Goal: Register for event/course

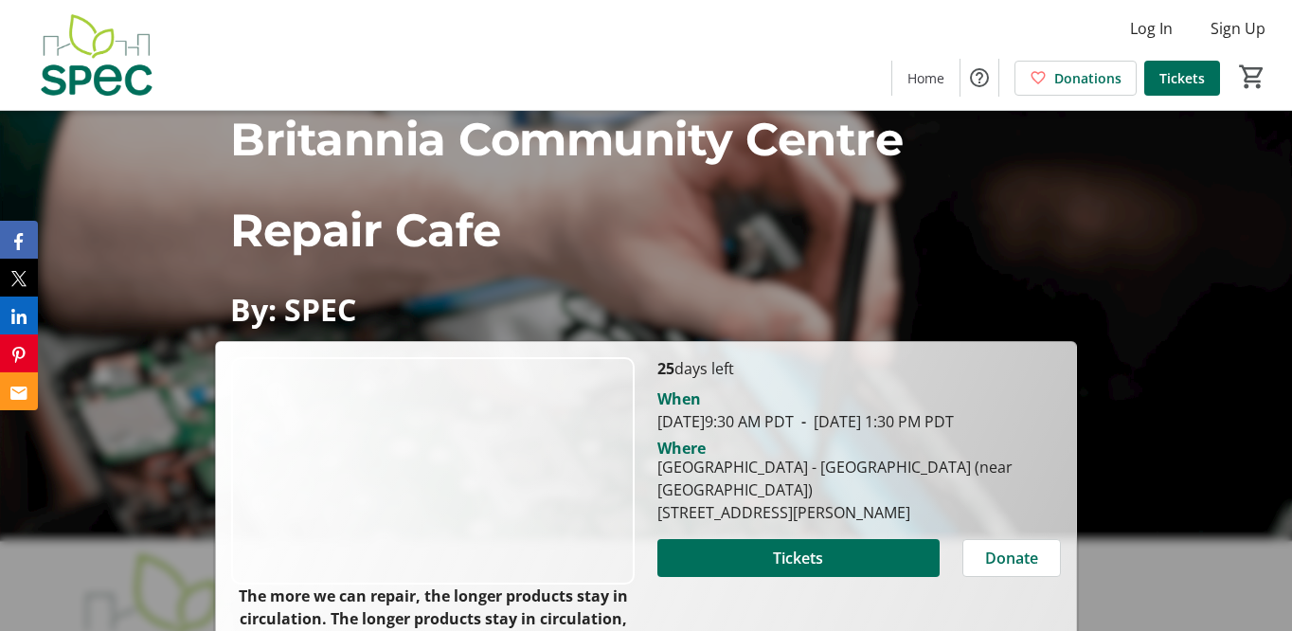
scroll to position [232, 0]
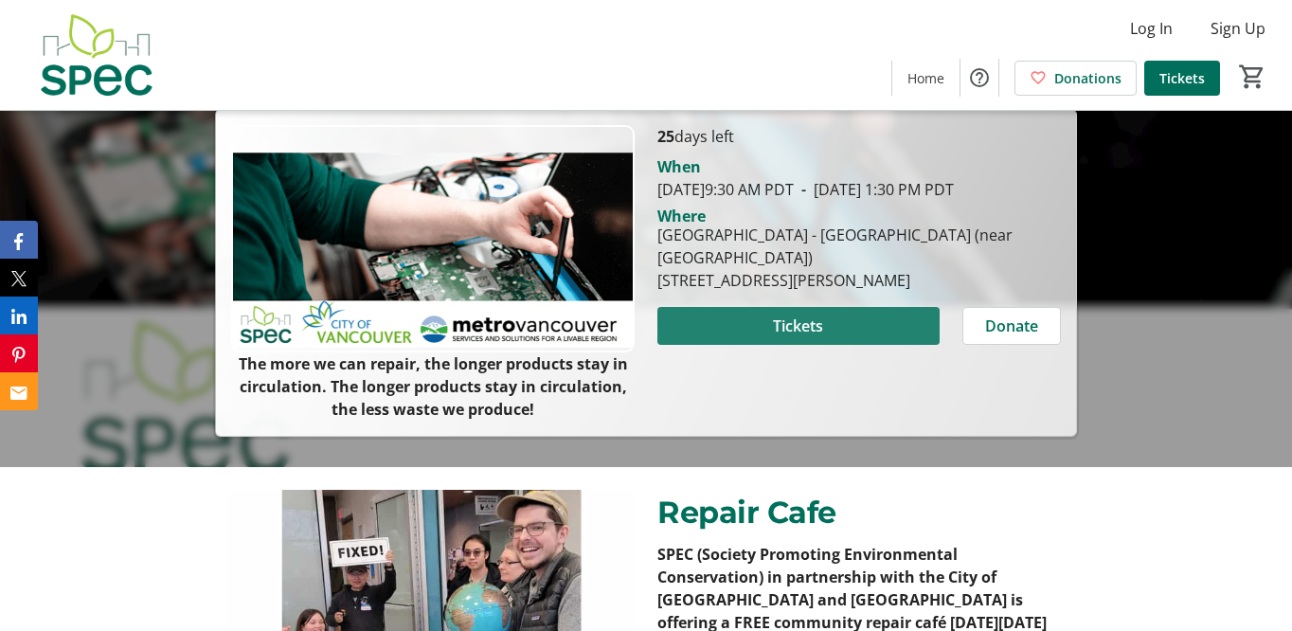
click at [804, 336] on span at bounding box center [798, 325] width 282 height 45
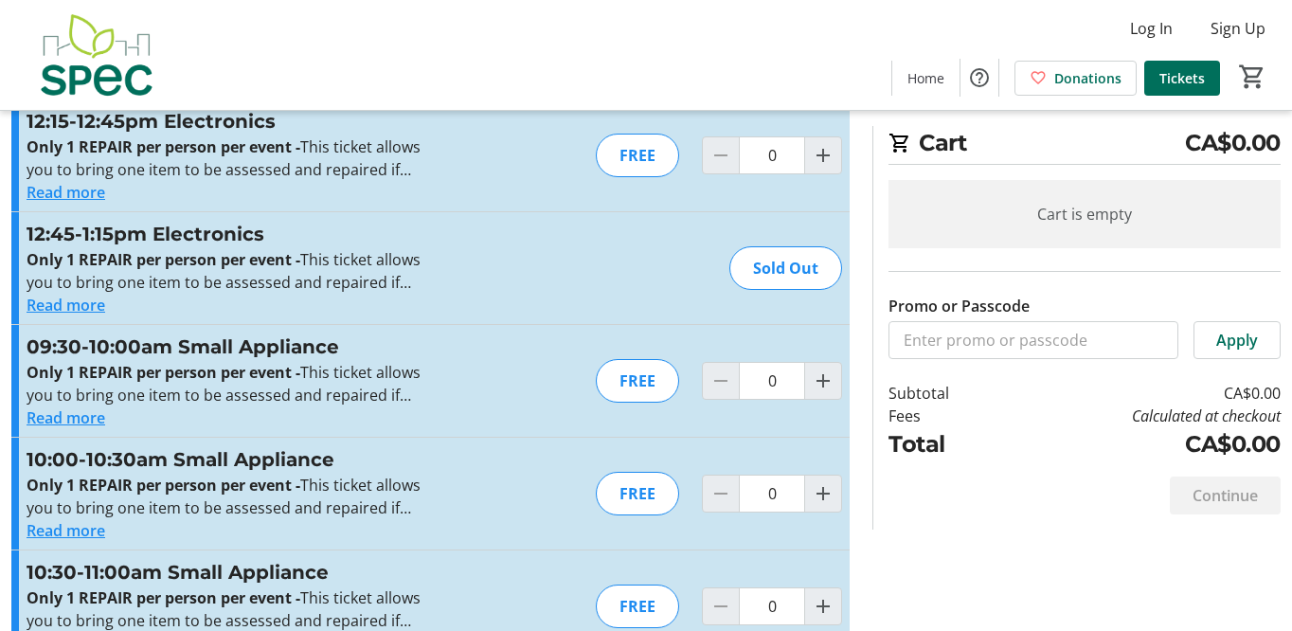
scroll to position [3190, 0]
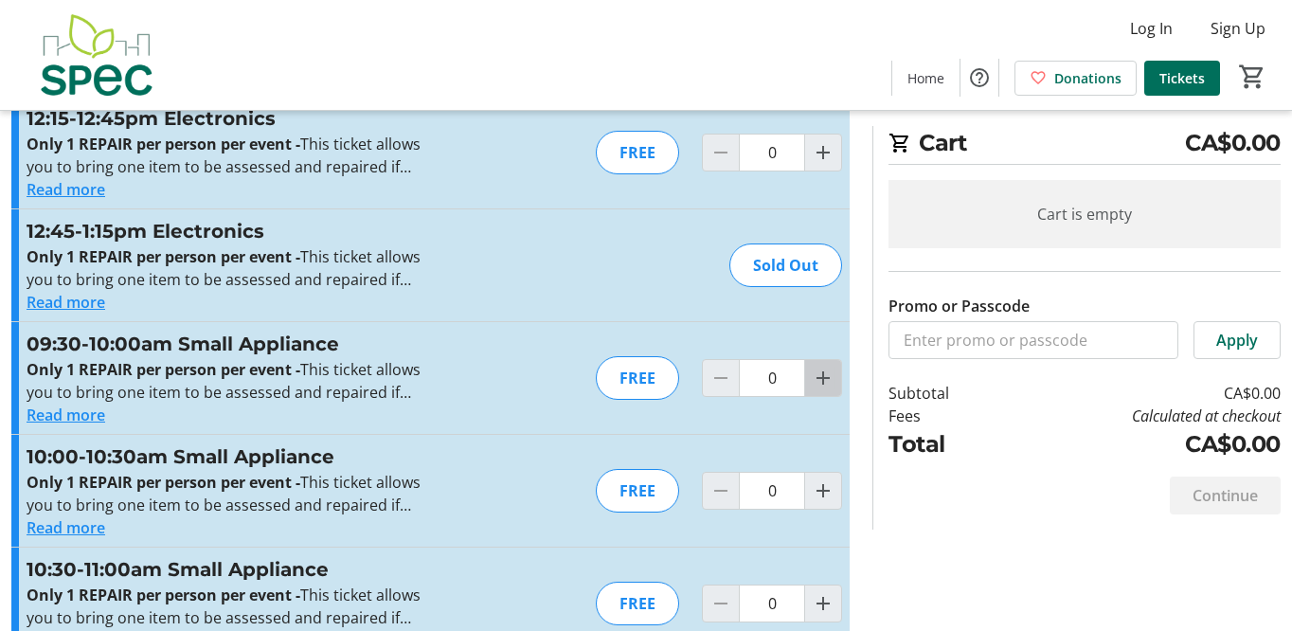
click at [821, 382] on mat-icon "Increment by one" at bounding box center [823, 378] width 23 height 23
type input "1"
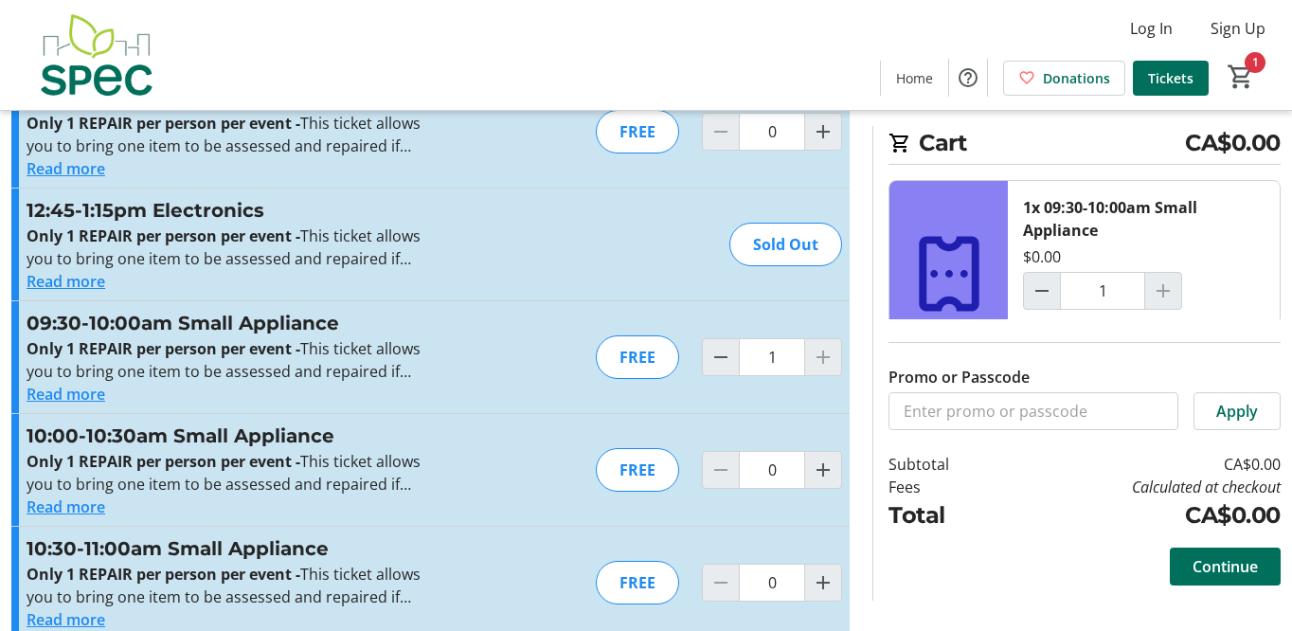
scroll to position [3218, 0]
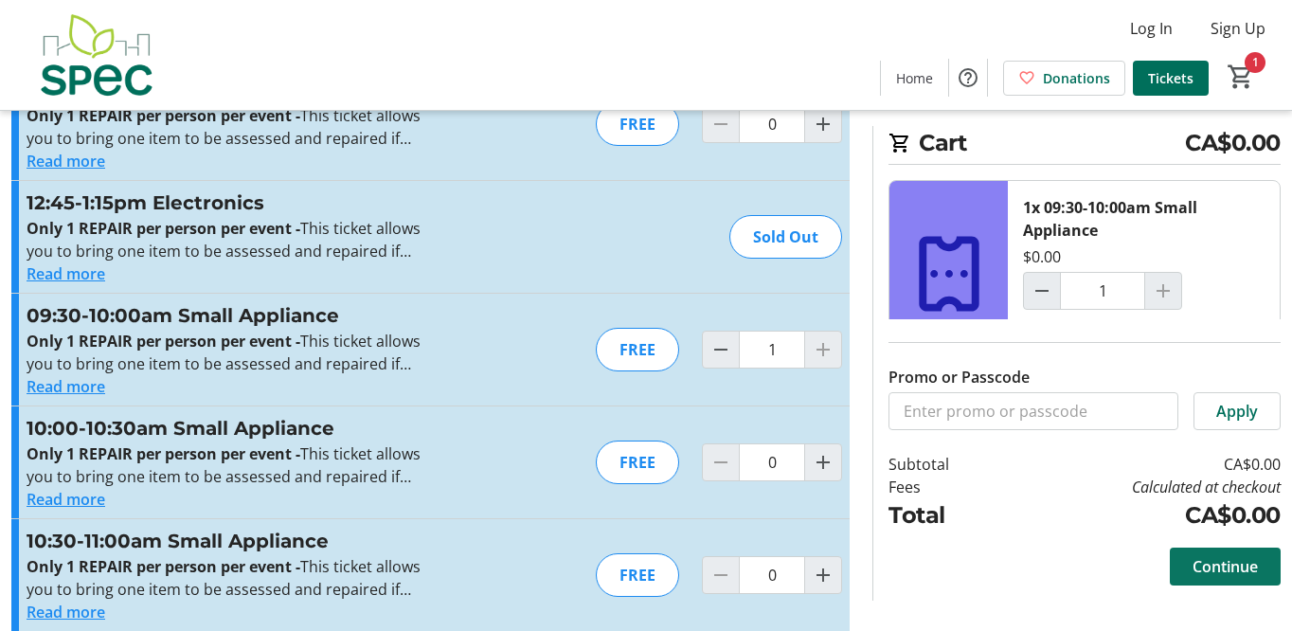
click at [1217, 575] on span "Continue" at bounding box center [1224, 566] width 65 height 23
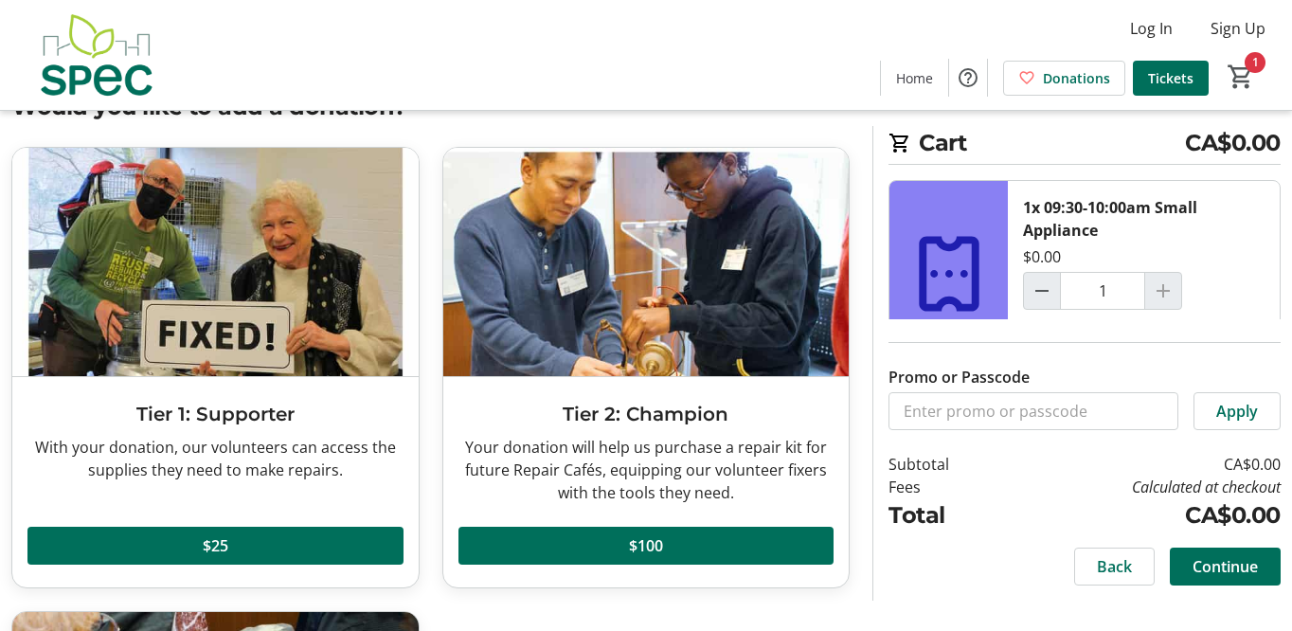
scroll to position [69, 0]
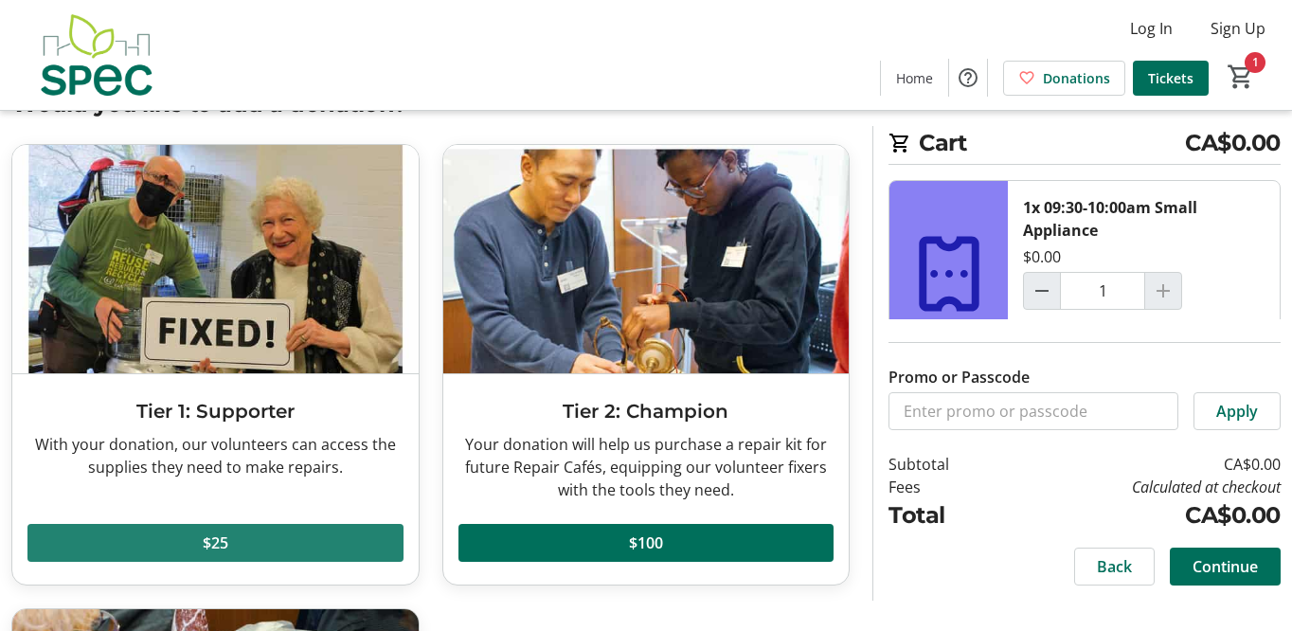
click at [288, 539] on span at bounding box center [215, 542] width 376 height 45
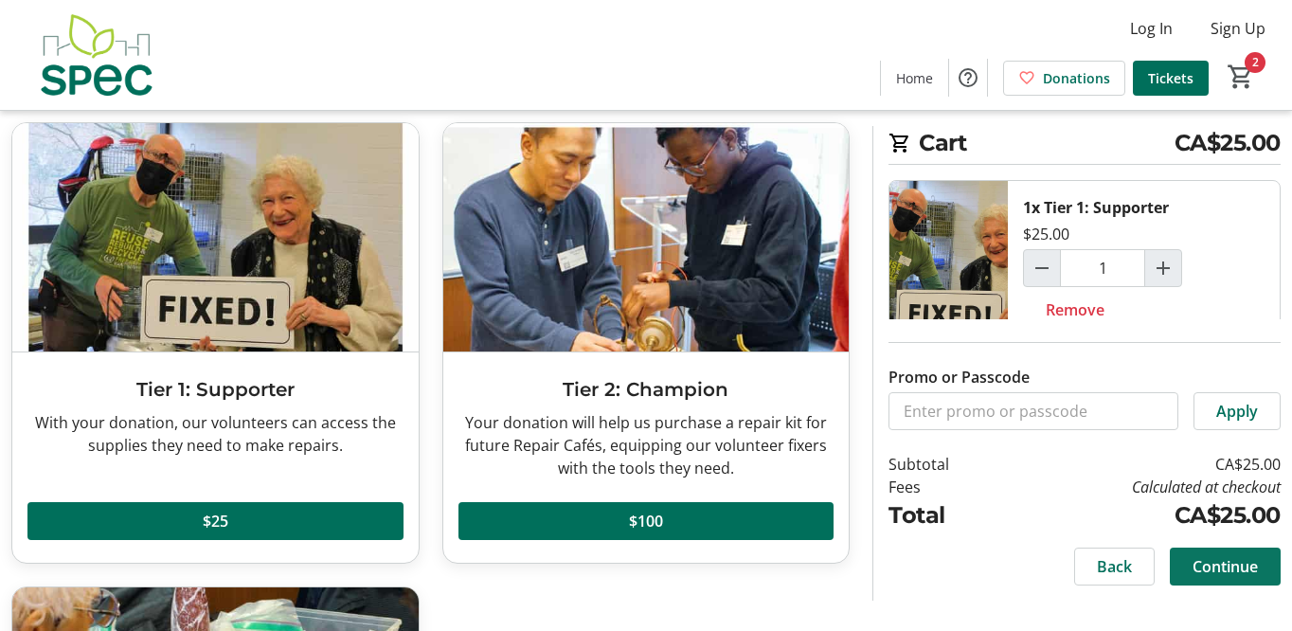
scroll to position [92, 0]
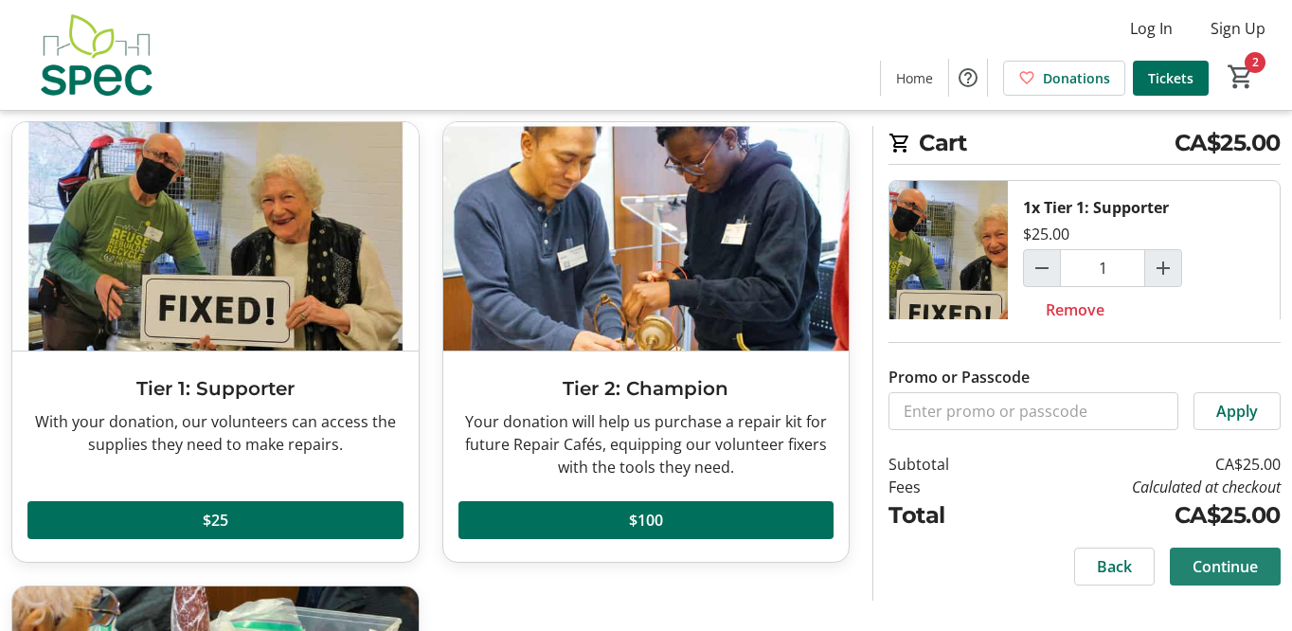
click at [1225, 579] on span at bounding box center [1225, 566] width 111 height 45
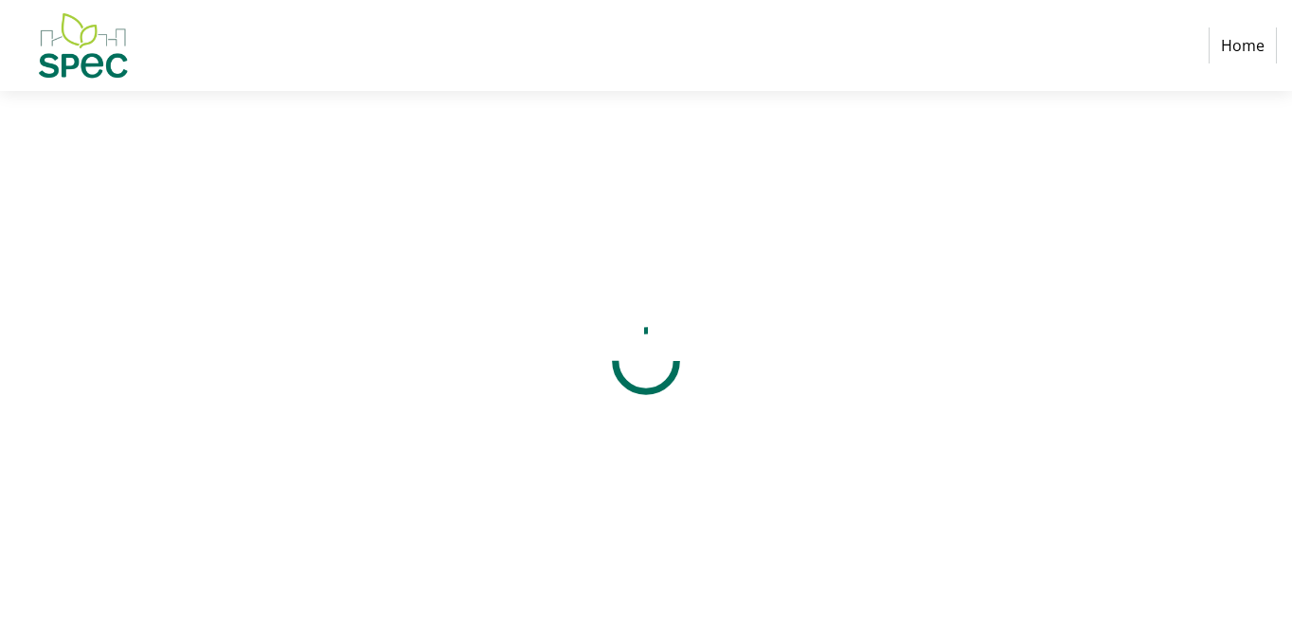
select select "CA"
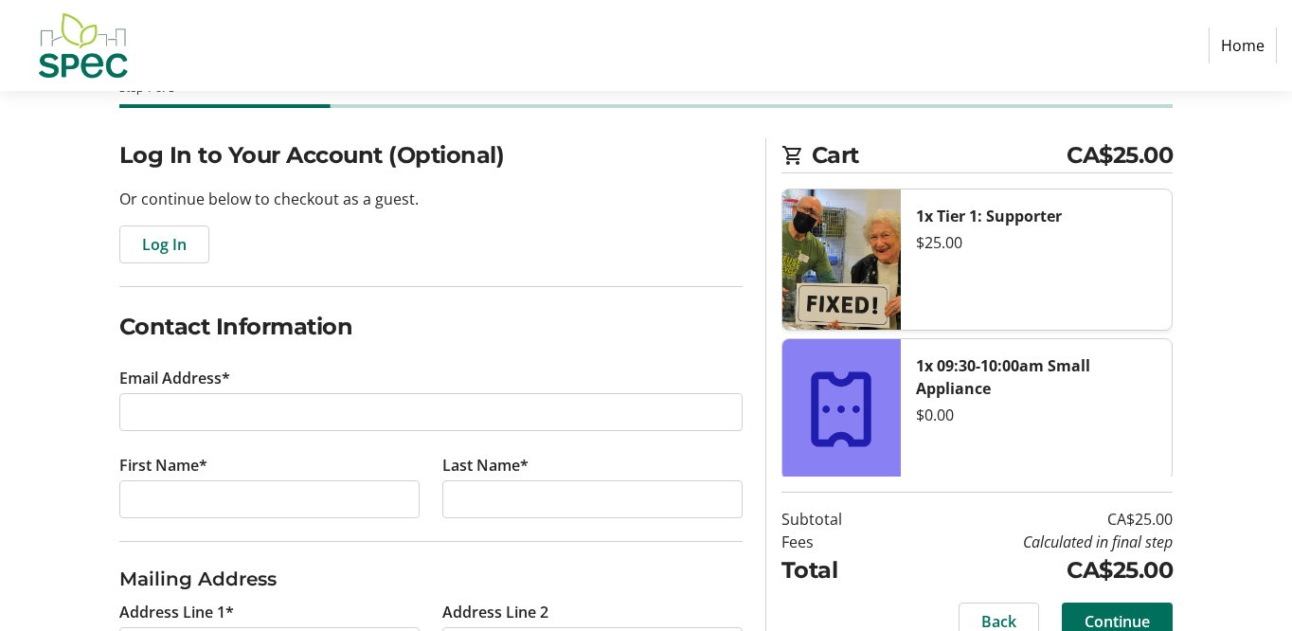
scroll to position [111, 0]
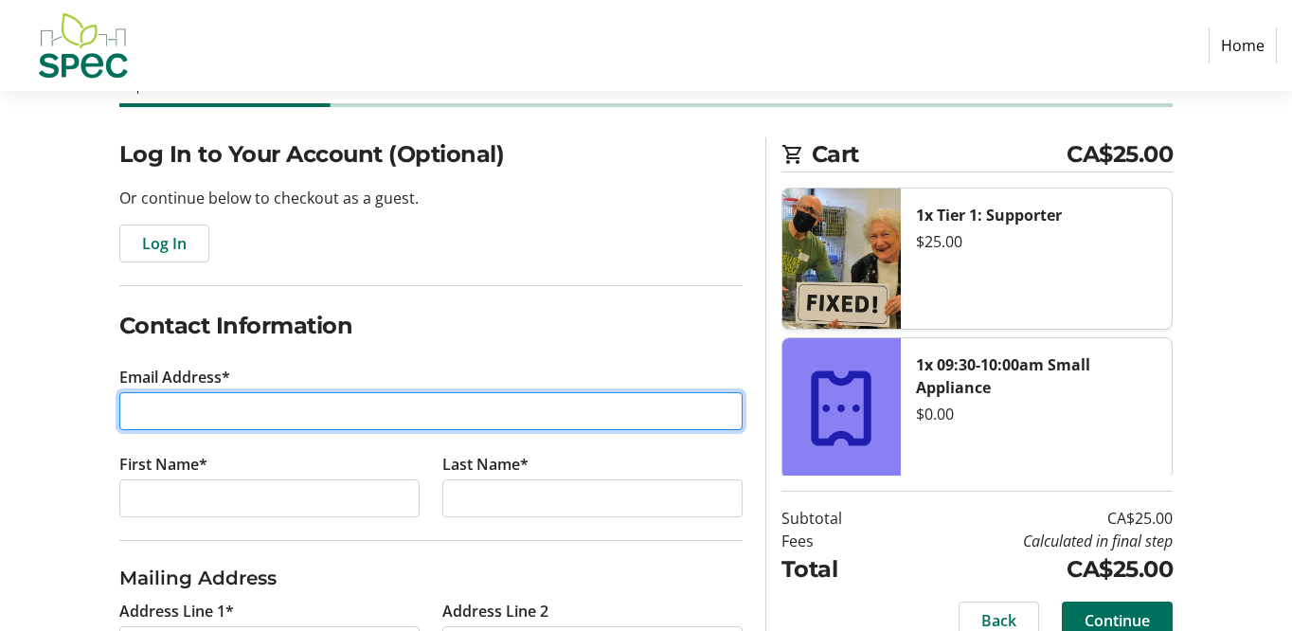
click at [278, 413] on input "Email Address*" at bounding box center [430, 411] width 623 height 38
type input "[EMAIL_ADDRESS][DOMAIN_NAME]"
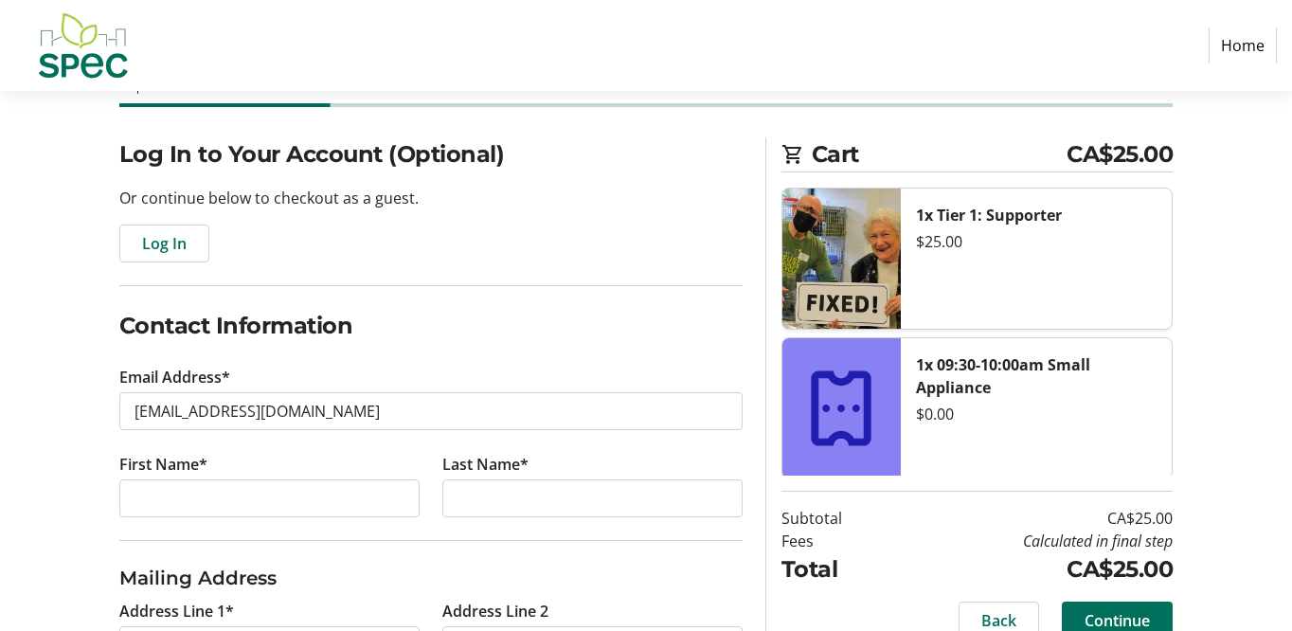
type input "Lily"
type input "Ditchburn"
type input "[STREET_ADDRESS]"
type input "[GEOGRAPHIC_DATA]"
select select "BC"
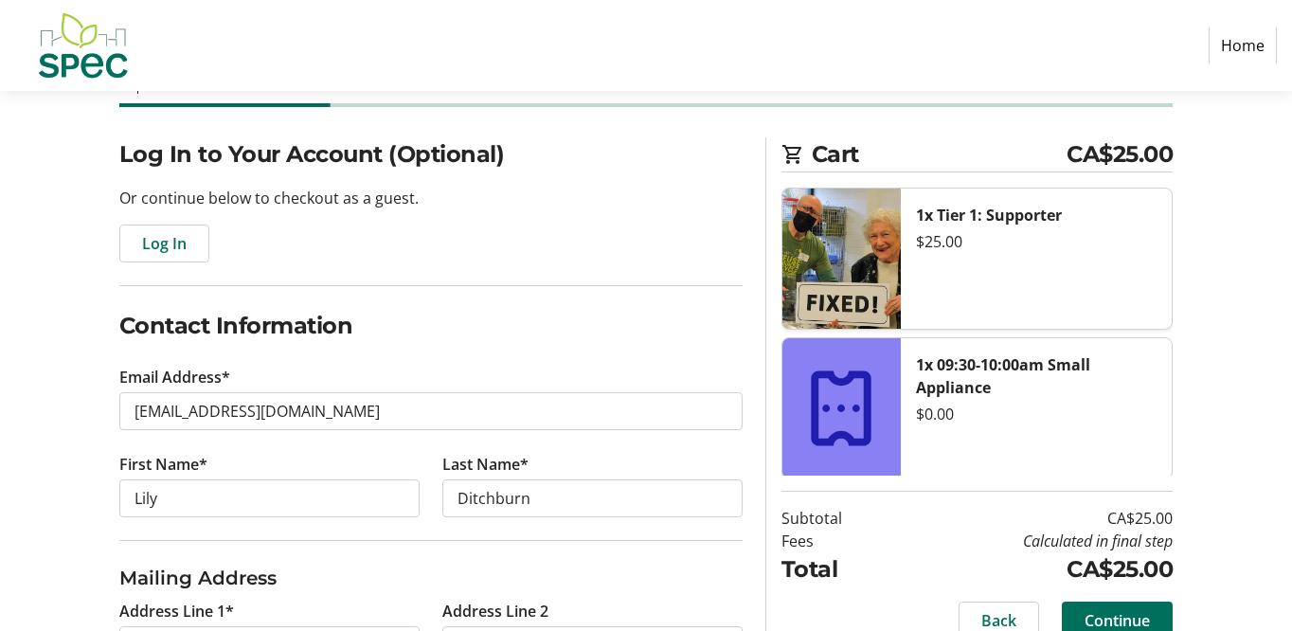
type input "V5K1Y5"
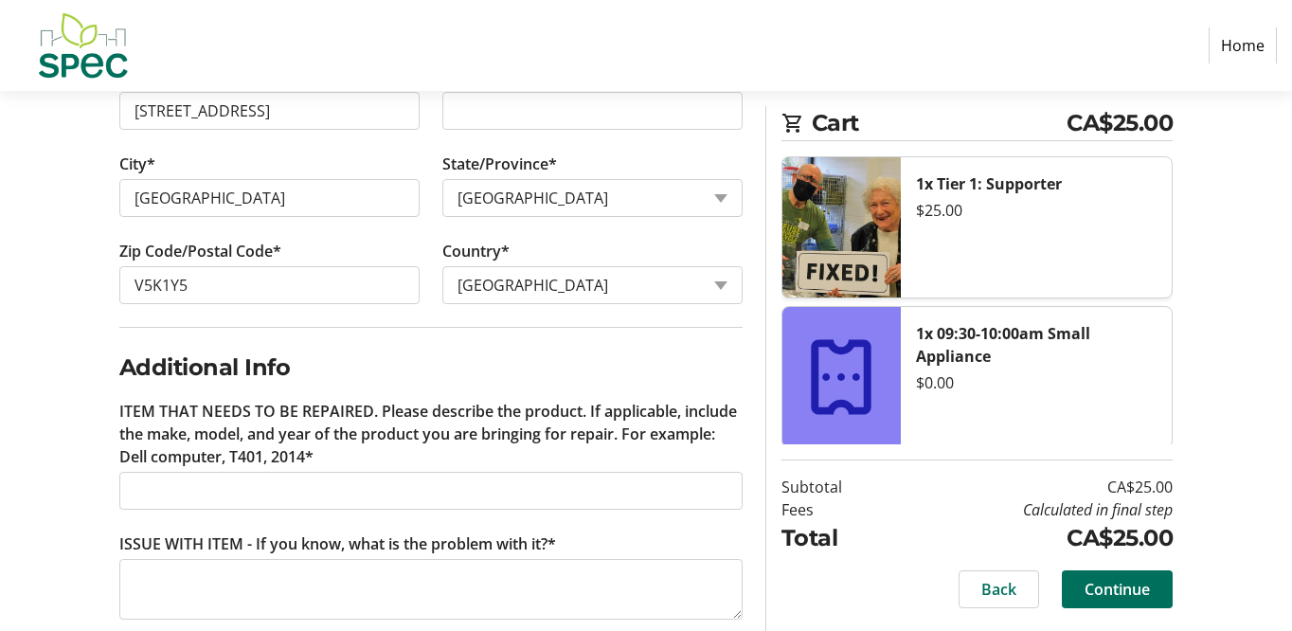
scroll to position [679, 0]
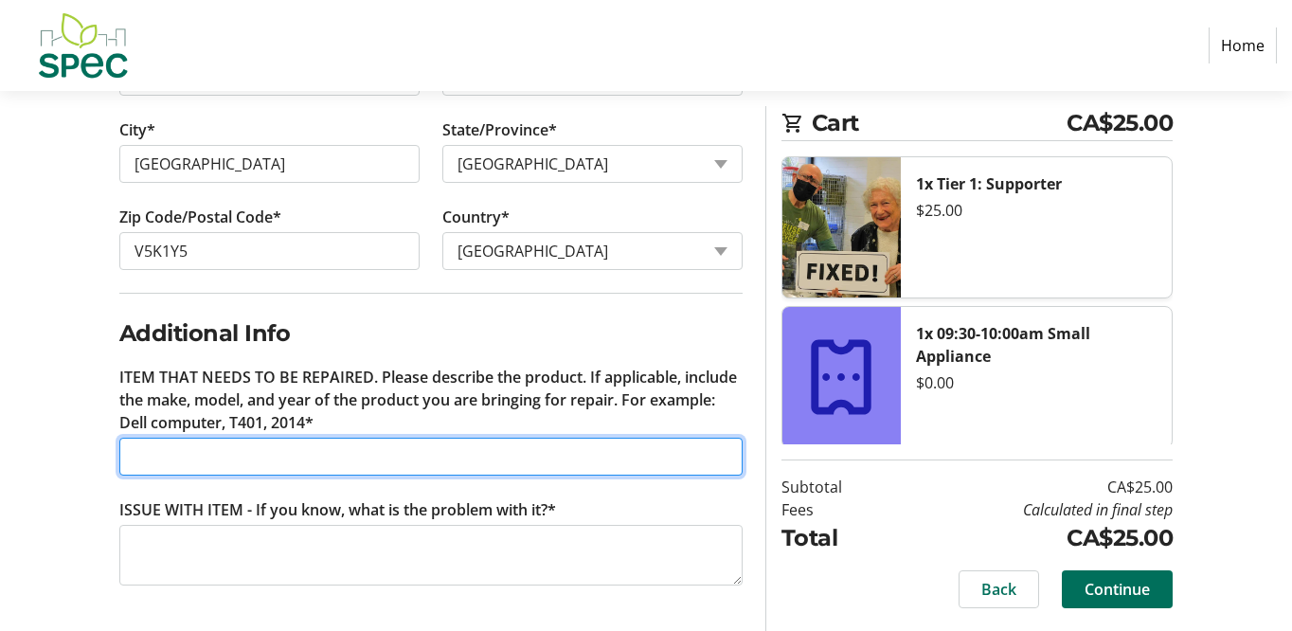
click at [295, 468] on input "ITEM THAT NEEDS TO BE REPAIRED. Please describe the product. If applicable, inc…" at bounding box center [430, 457] width 623 height 38
type input "SMEG 4 slice toaster"
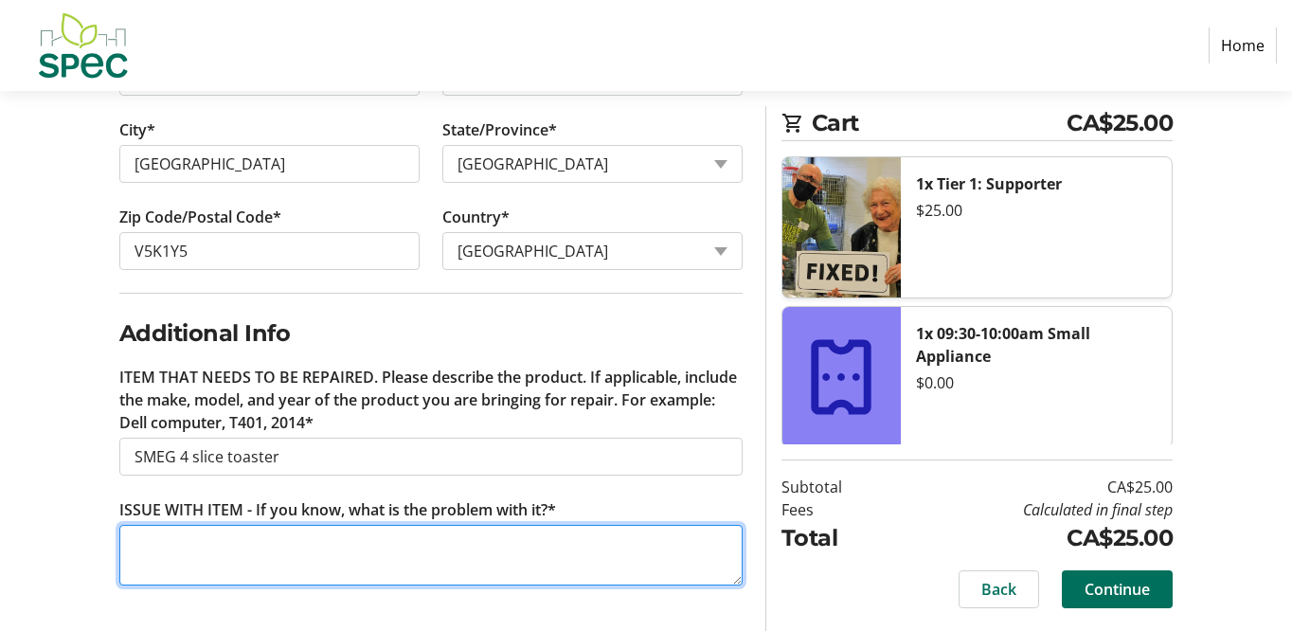
click at [306, 547] on textarea "ISSUE WITH ITEM - If you know, what is the problem with it?*" at bounding box center [430, 555] width 623 height 61
type textarea "o"
type textarea "One side doesn't heat up"
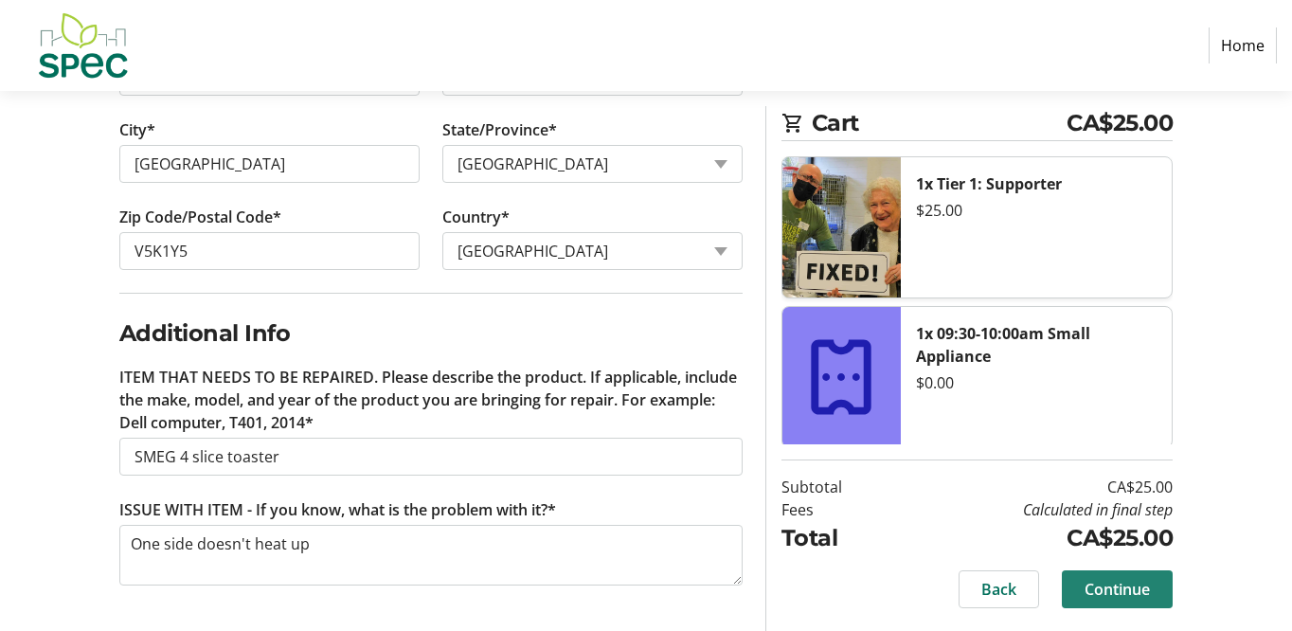
click at [1142, 592] on span "Continue" at bounding box center [1116, 589] width 65 height 23
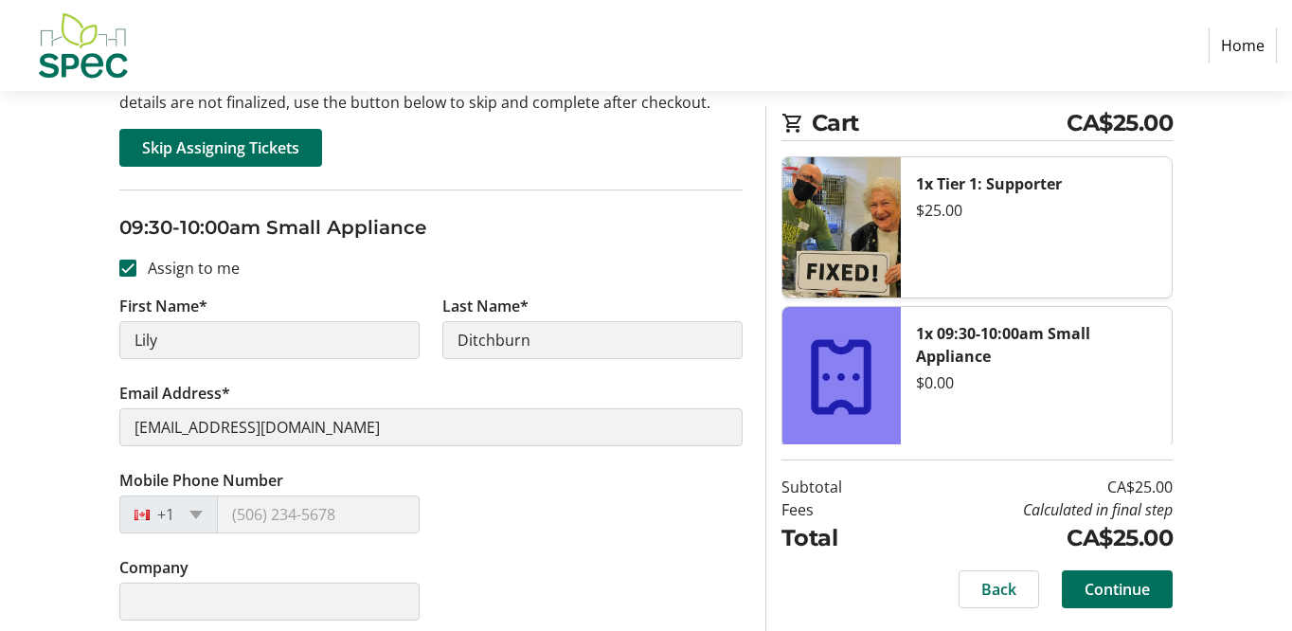
scroll to position [242, 0]
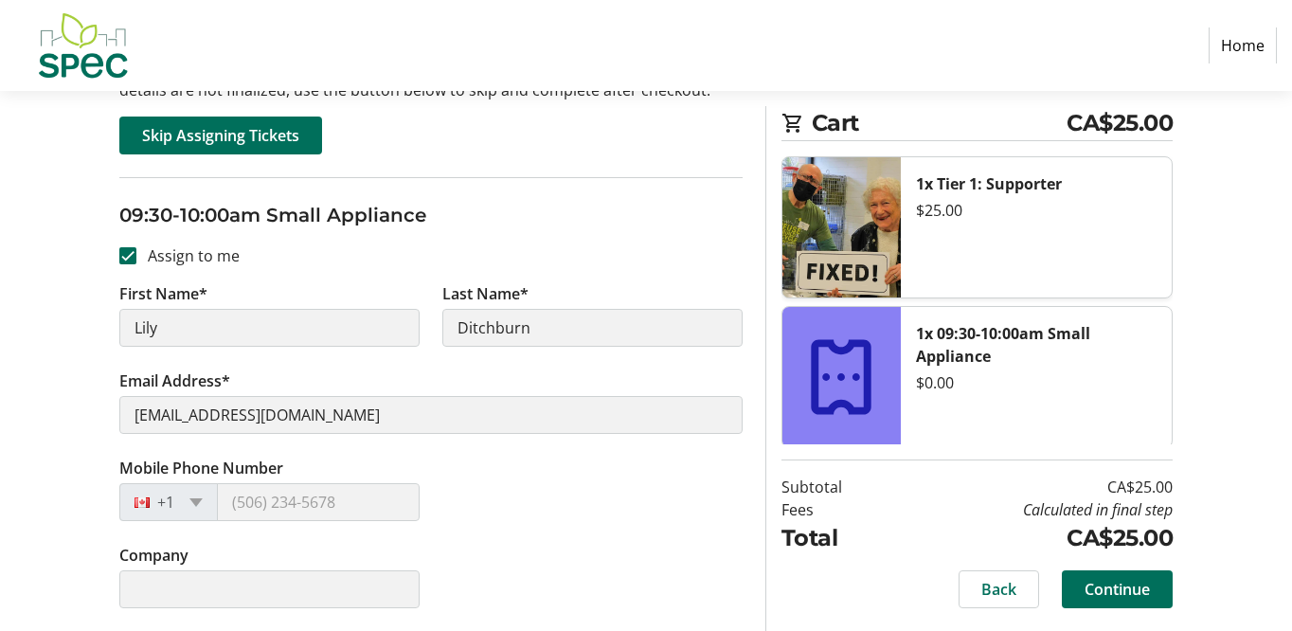
click at [590, 347] on tr-form-field "Last Name* [PERSON_NAME]" at bounding box center [592, 325] width 323 height 87
click at [1137, 598] on span "Continue" at bounding box center [1116, 589] width 65 height 23
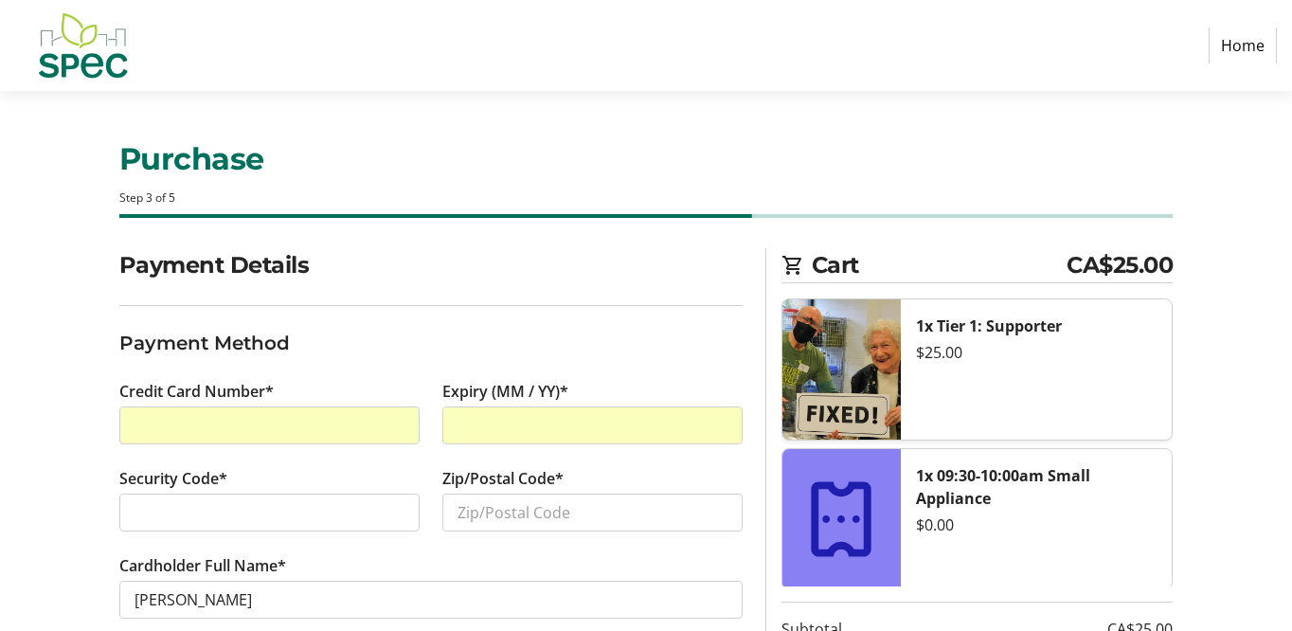
click at [286, 501] on iframe at bounding box center [269, 512] width 270 height 23
click at [577, 507] on input "Zip/Postal Code*" at bounding box center [592, 512] width 300 height 38
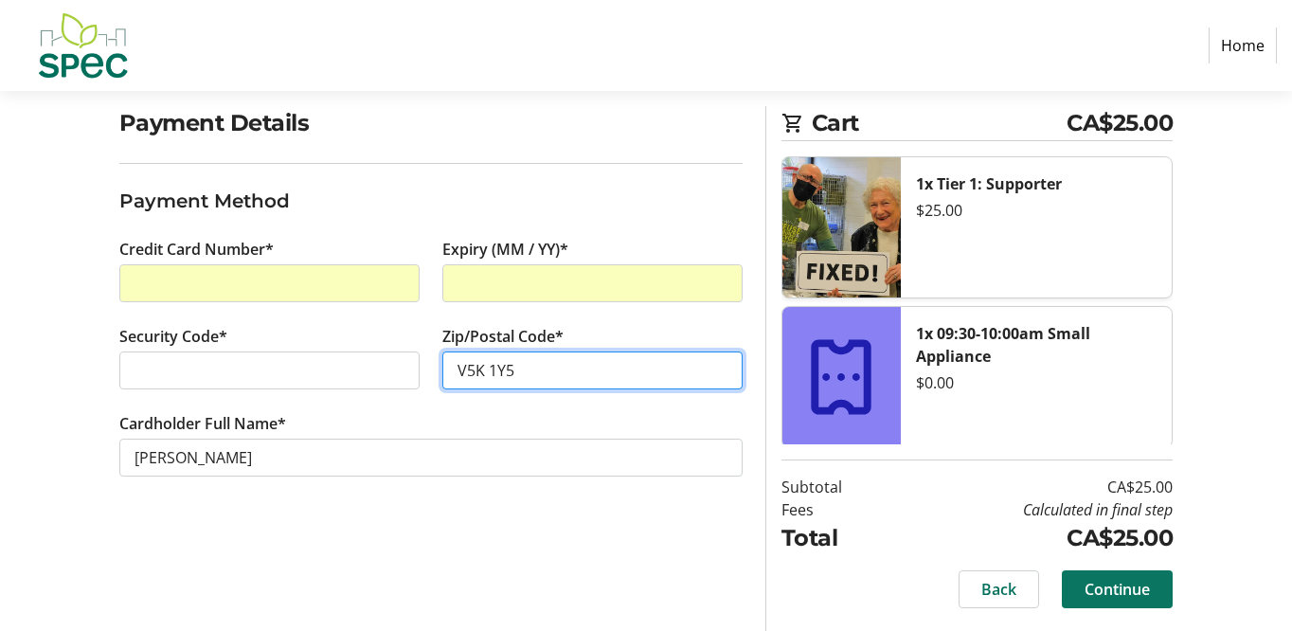
type input "V5K 1Y5"
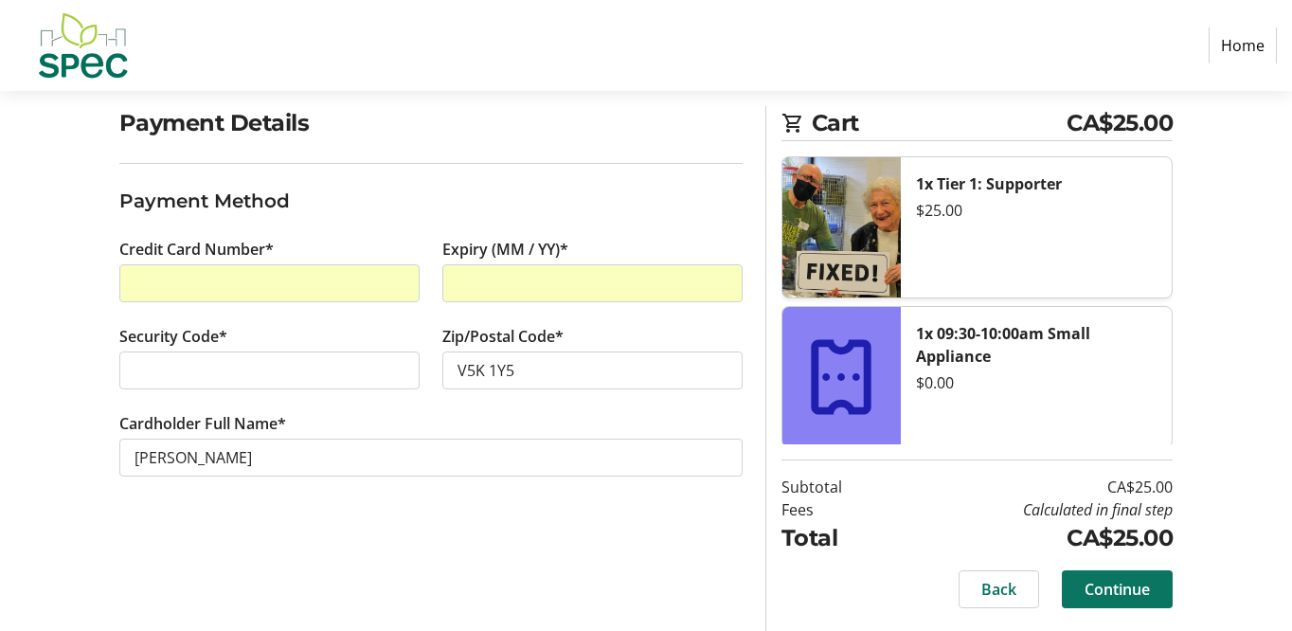
click at [1123, 591] on span "Continue" at bounding box center [1116, 589] width 65 height 23
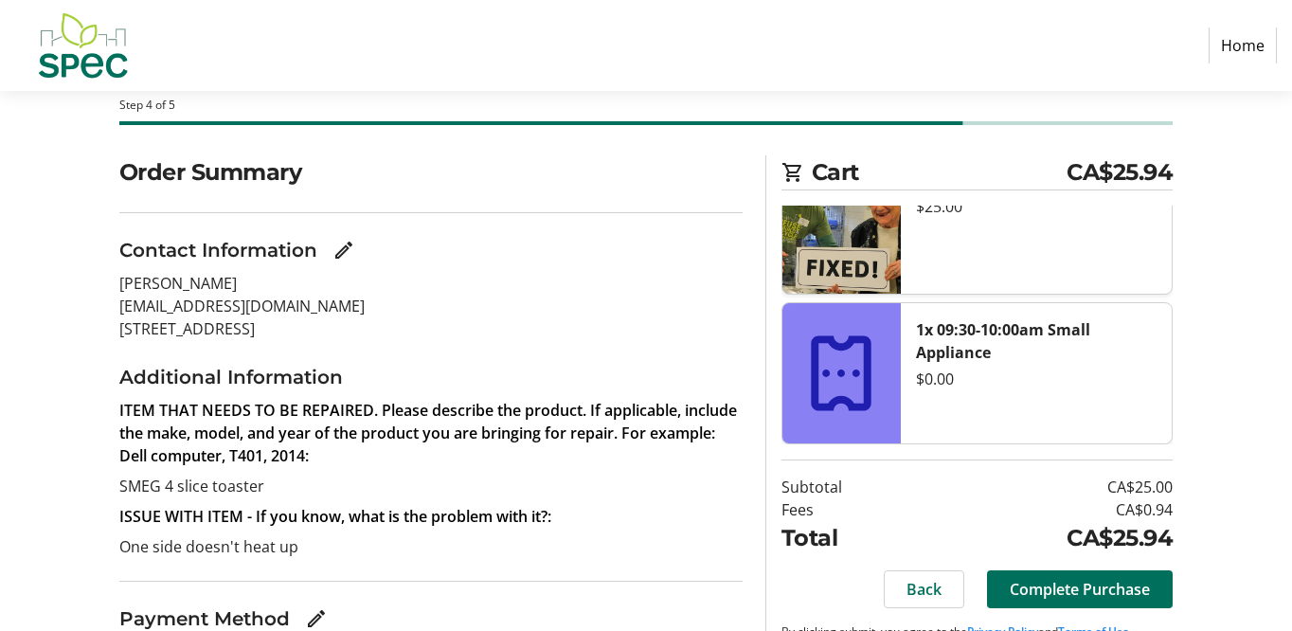
scroll to position [224, 0]
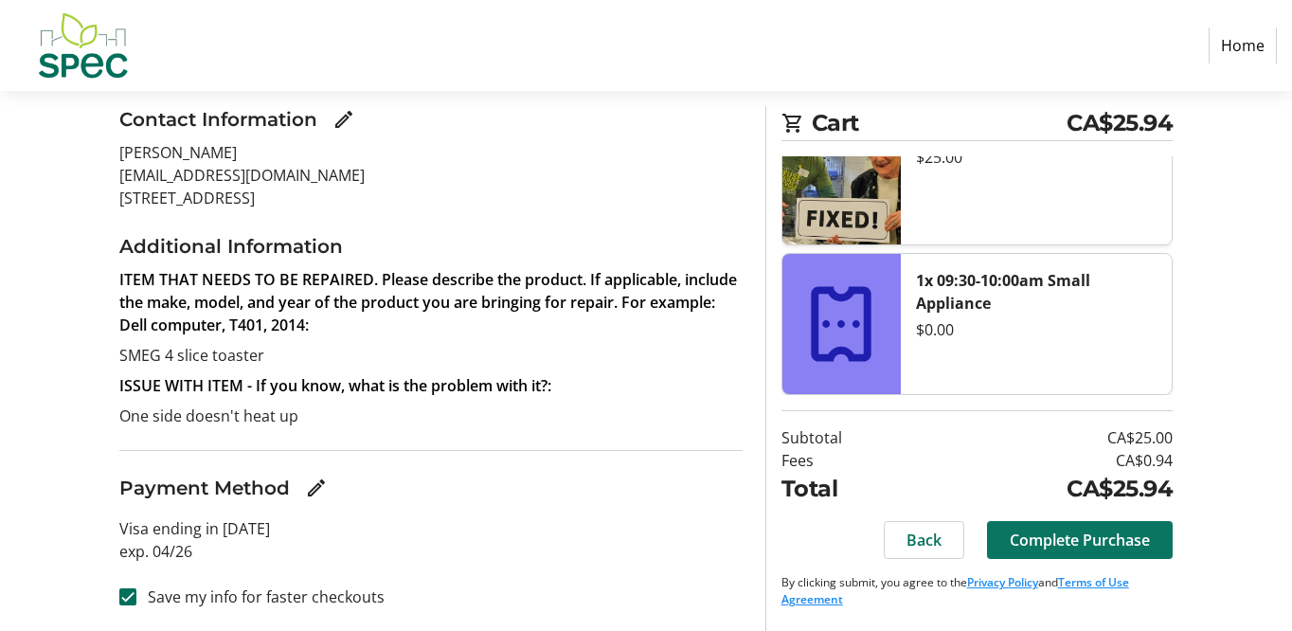
click at [1067, 534] on span "Complete Purchase" at bounding box center [1080, 539] width 140 height 23
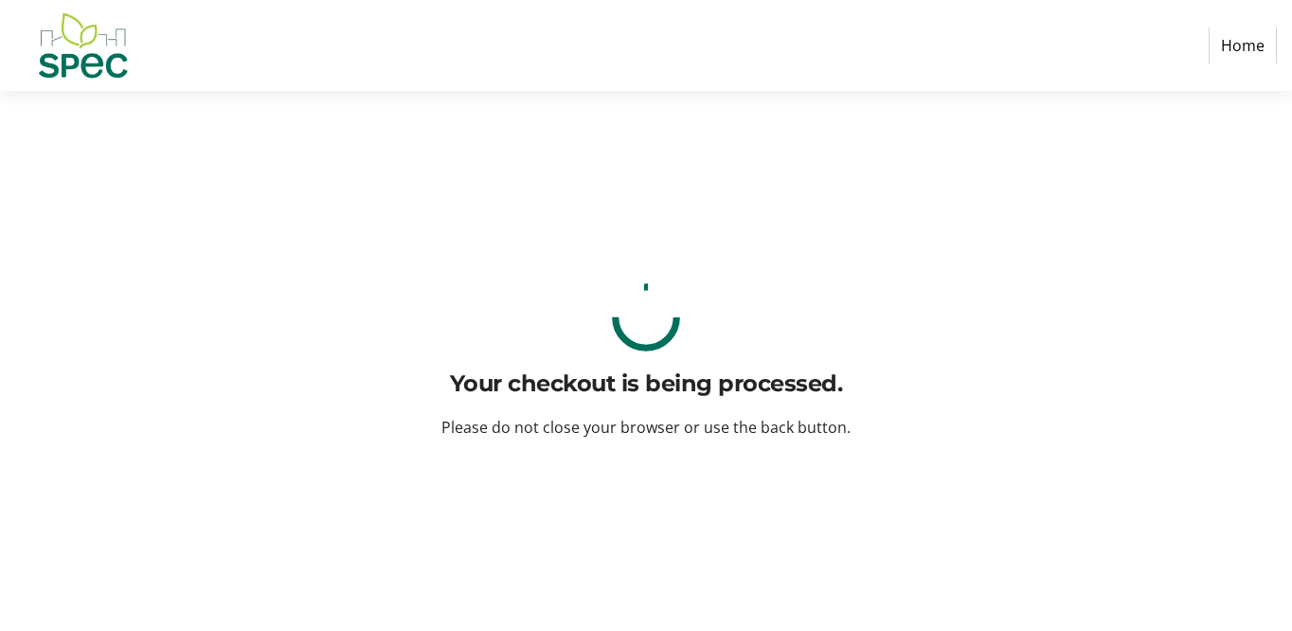
scroll to position [0, 0]
